Goal: Find specific page/section: Find specific page/section

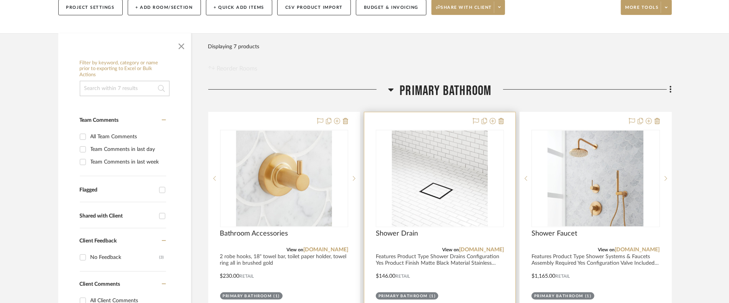
scroll to position [115, 0]
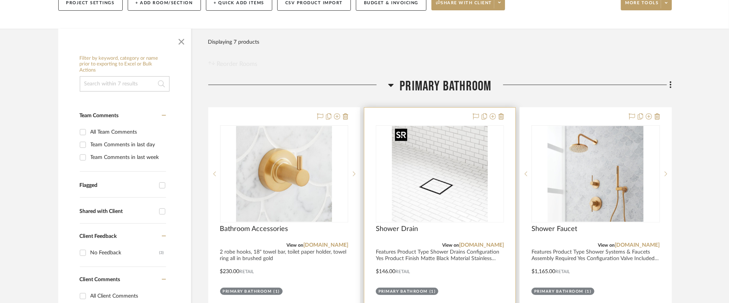
click at [0, 0] on img at bounding box center [0, 0] width 0 height 0
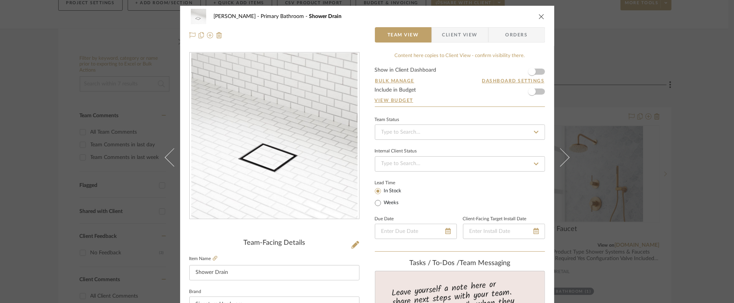
drag, startPoint x: 685, startPoint y: 43, endPoint x: 638, endPoint y: 39, distance: 46.5
click at [685, 43] on div "[PERSON_NAME] Primary Bathroom Shower Drain Team View Client View Orders Team-F…" at bounding box center [367, 151] width 734 height 303
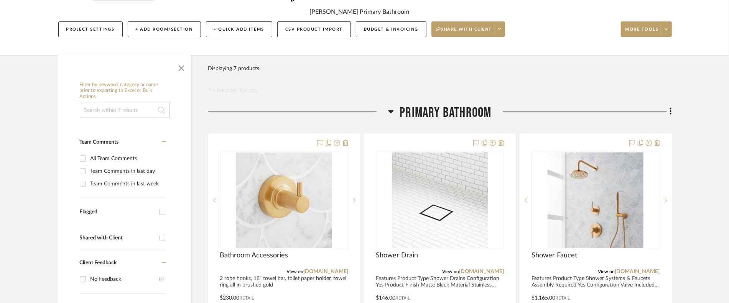
scroll to position [77, 0]
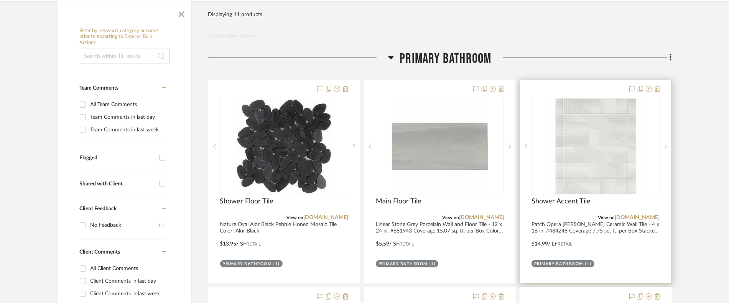
scroll to position [153, 0]
